Goal: Information Seeking & Learning: Learn about a topic

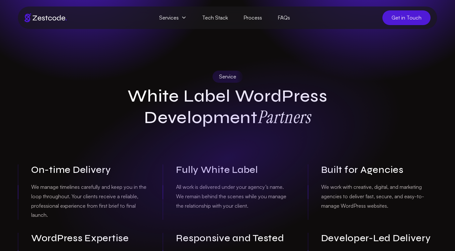
click at [318, 91] on h1 "White Label WordPress Development Partners" at bounding box center [228, 107] width 250 height 42
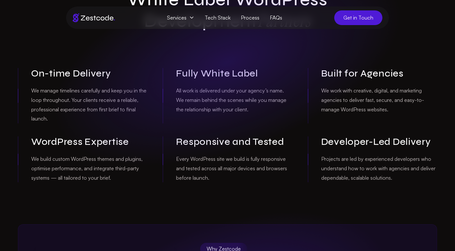
scroll to position [93, 0]
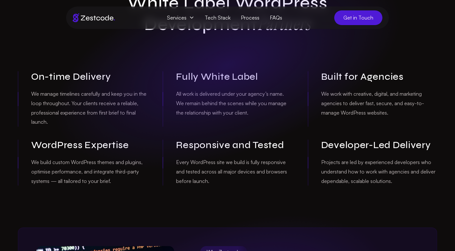
click at [357, 77] on h3 "Built for Agencies" at bounding box center [379, 76] width 116 height 11
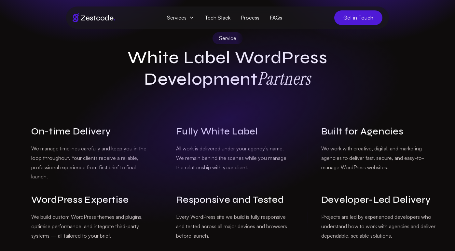
scroll to position [0, 0]
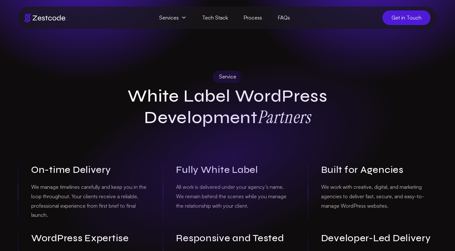
click at [367, 98] on div "Service White Label WordPress Development Partners On-time Delivery We manage t…" at bounding box center [228, 175] width 430 height 208
